Goal: Transaction & Acquisition: Download file/media

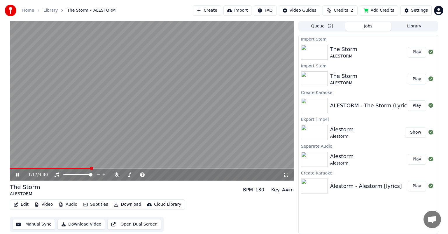
click at [91, 168] on span at bounding box center [50, 168] width 81 height 1
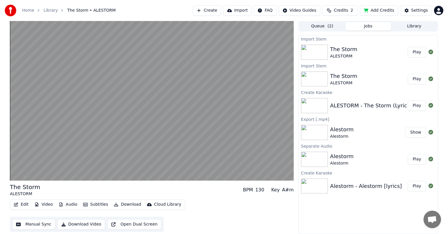
click at [416, 81] on button "Play" at bounding box center [417, 79] width 18 height 10
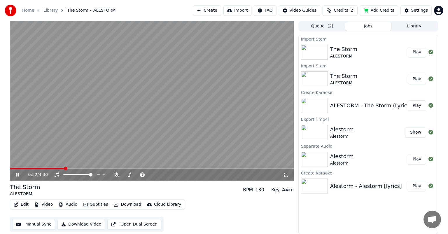
click at [64, 168] on span at bounding box center [152, 168] width 284 height 1
click at [415, 57] on button "Play" at bounding box center [417, 52] width 18 height 10
click at [44, 168] on span at bounding box center [152, 168] width 284 height 1
click at [17, 177] on icon at bounding box center [22, 174] width 14 height 5
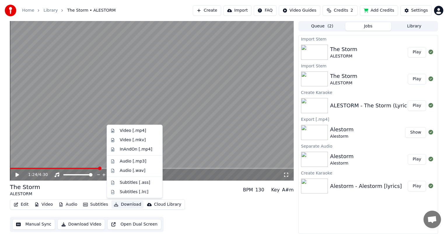
click at [119, 203] on button "Download" at bounding box center [127, 204] width 32 height 8
click at [145, 130] on div "Video [.mp4]" at bounding box center [139, 131] width 39 height 6
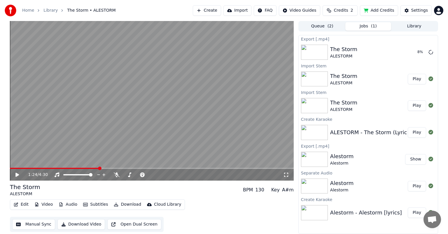
click at [116, 205] on button "Download" at bounding box center [127, 204] width 32 height 8
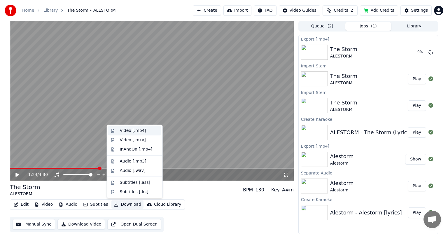
click at [147, 130] on div "Video [.mp4]" at bounding box center [139, 131] width 39 height 6
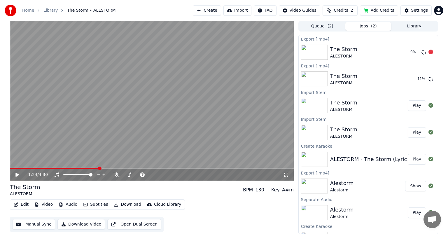
click at [428, 49] on div at bounding box center [430, 52] width 5 height 7
click at [428, 51] on icon at bounding box center [430, 52] width 5 height 5
click at [284, 175] on icon at bounding box center [286, 175] width 4 height 4
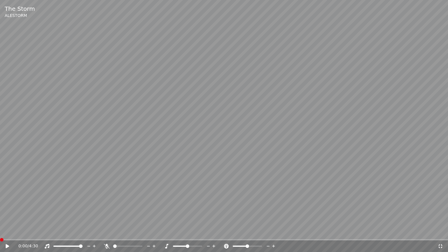
click at [0, 234] on span at bounding box center [0, 239] width 0 height 1
